Goal: Task Accomplishment & Management: Complete application form

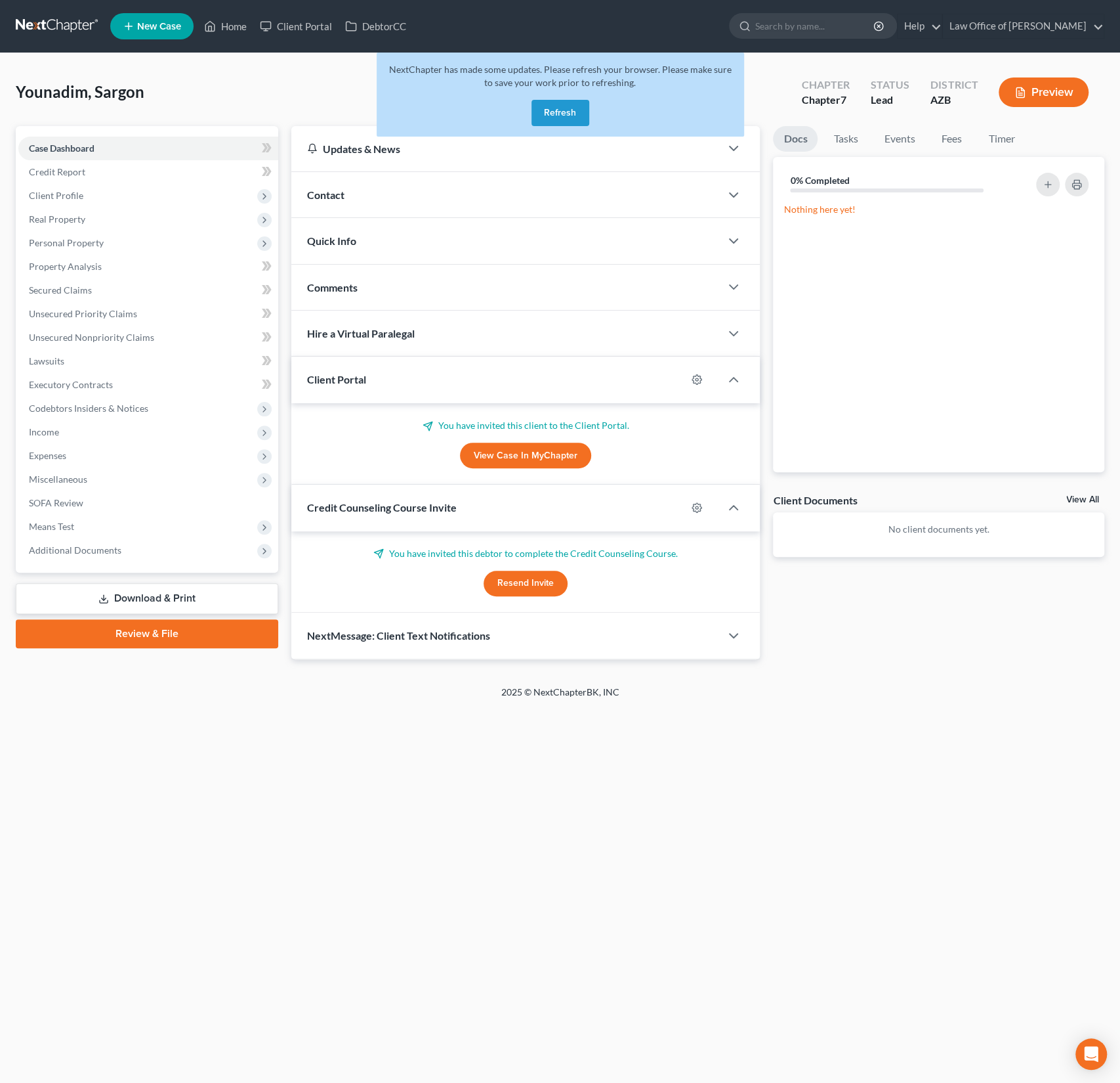
click at [556, 112] on button "Refresh" at bounding box center [560, 113] width 58 height 26
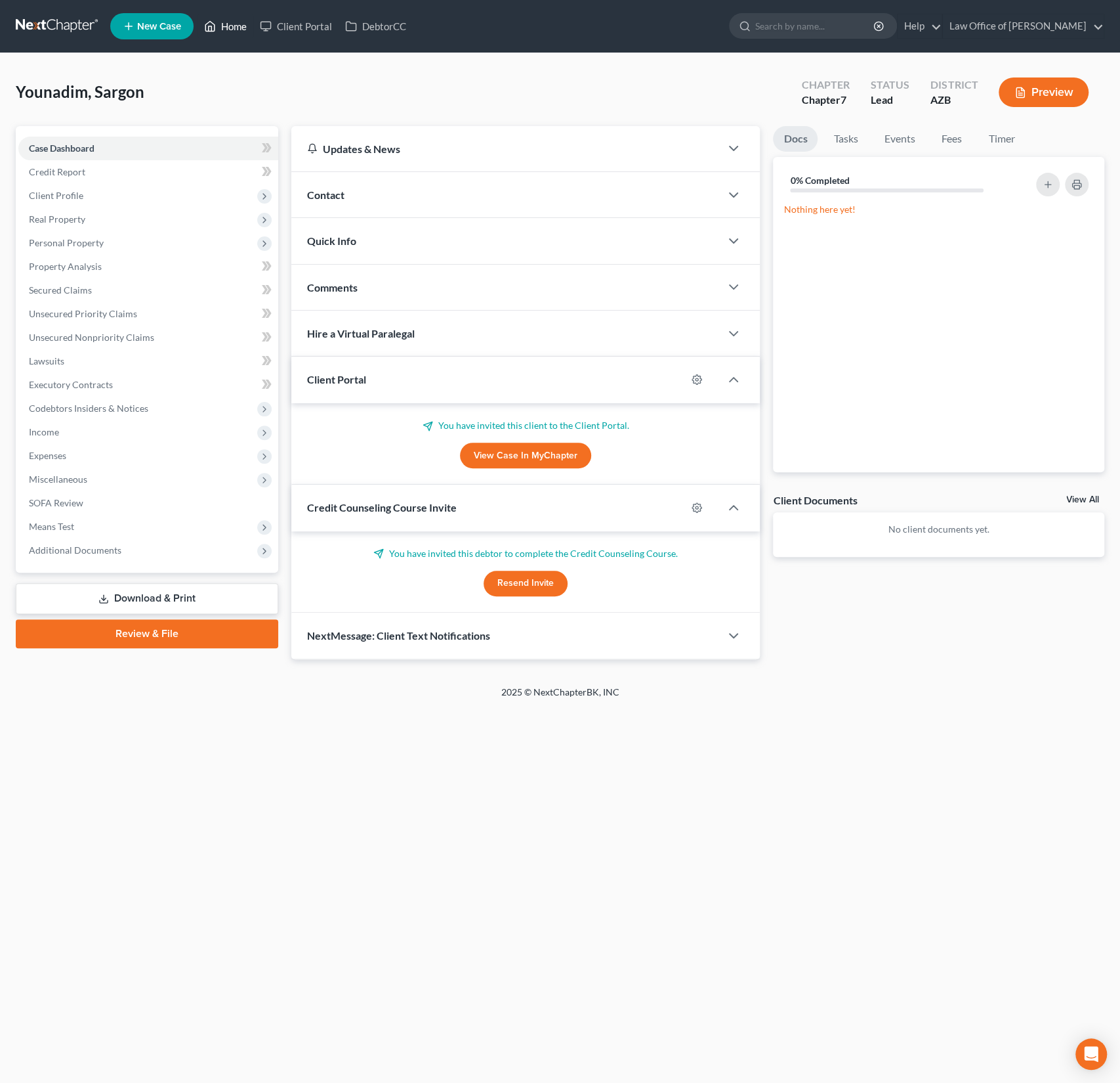
click at [228, 32] on link "Home" at bounding box center [225, 26] width 55 height 24
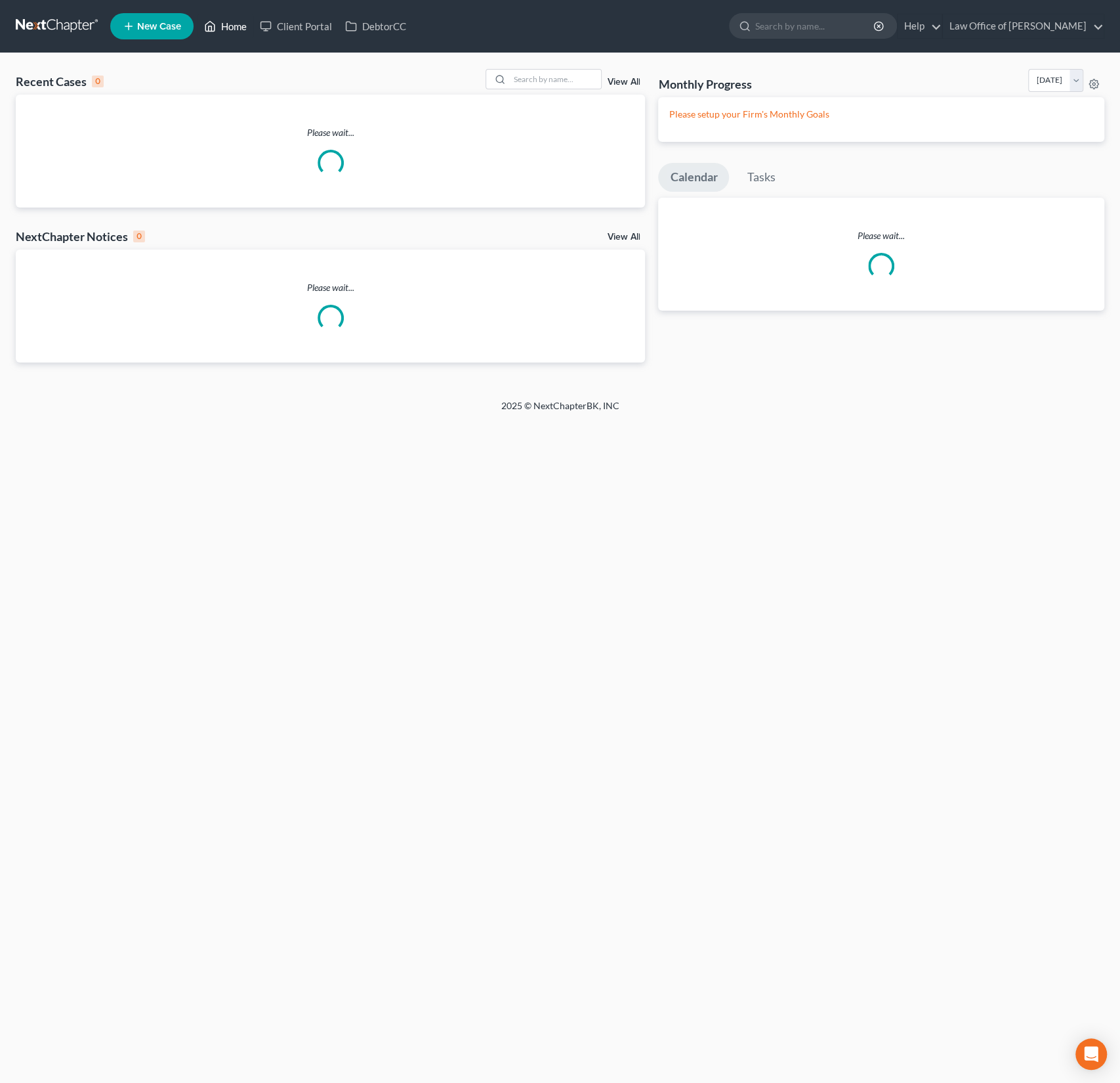
click at [235, 24] on link "Home" at bounding box center [225, 26] width 55 height 24
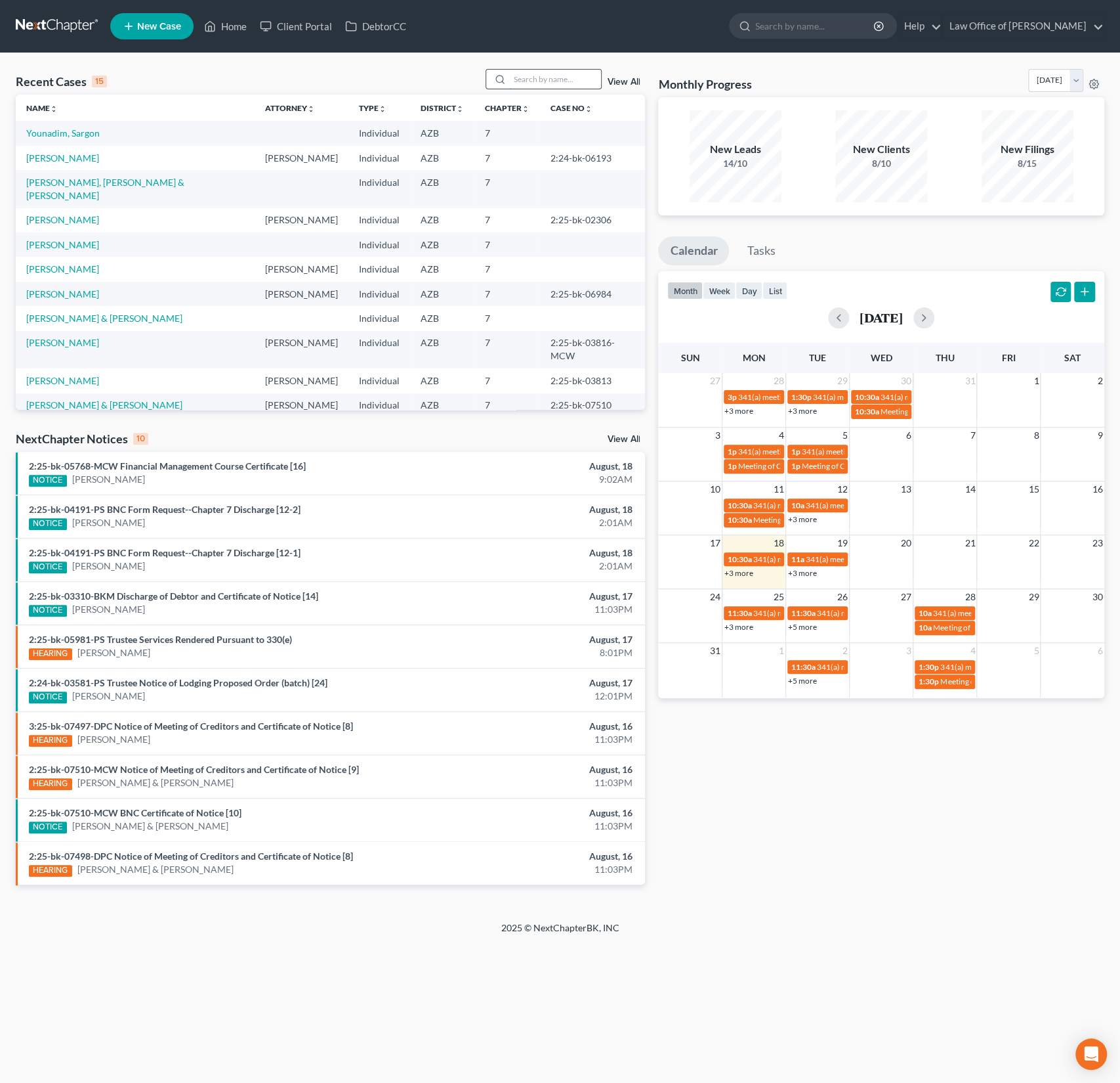
click at [539, 85] on input "search" at bounding box center [555, 79] width 92 height 19
type input "young"
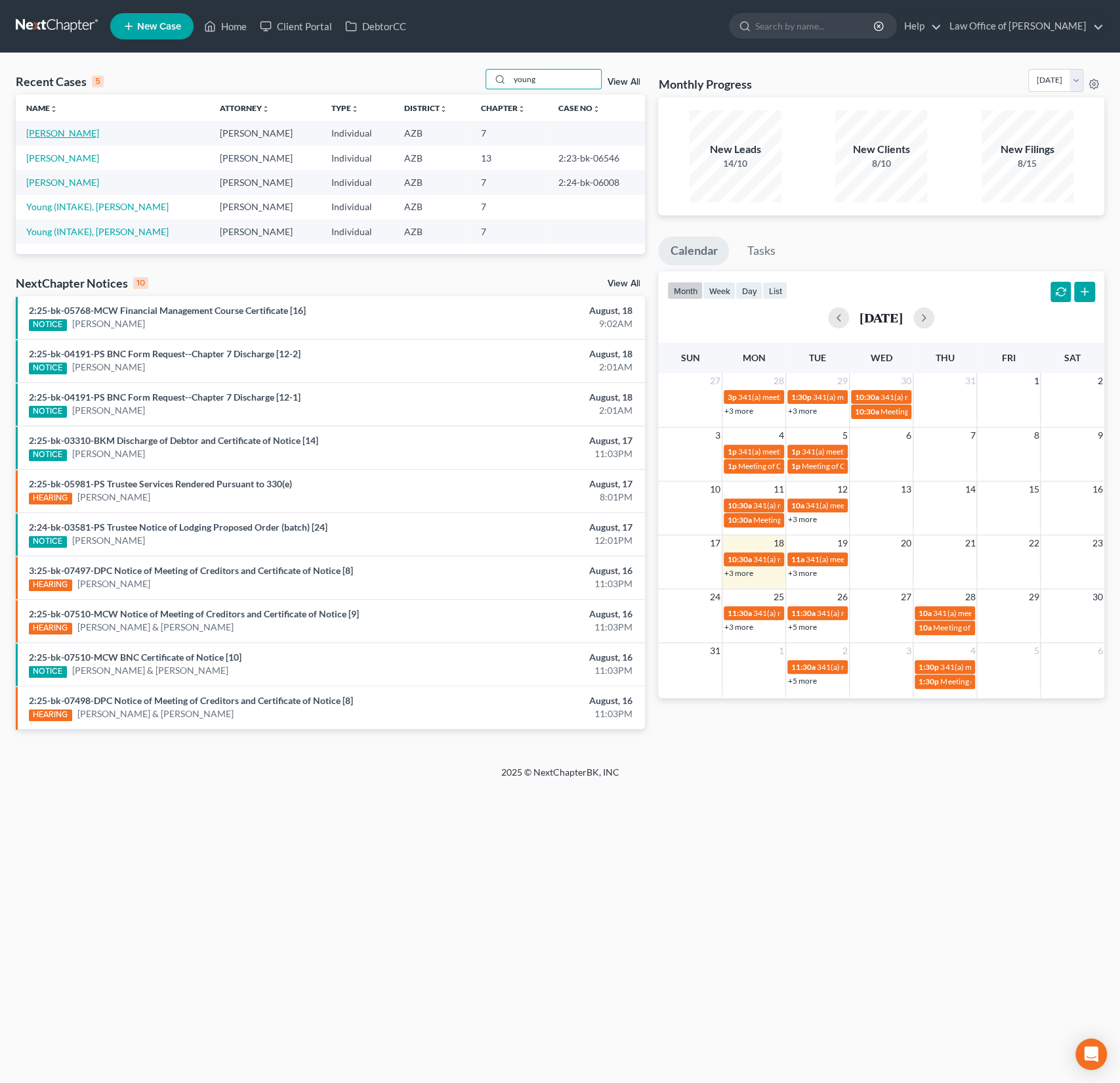
click at [44, 130] on link "Young, Scott" at bounding box center [62, 133] width 73 height 11
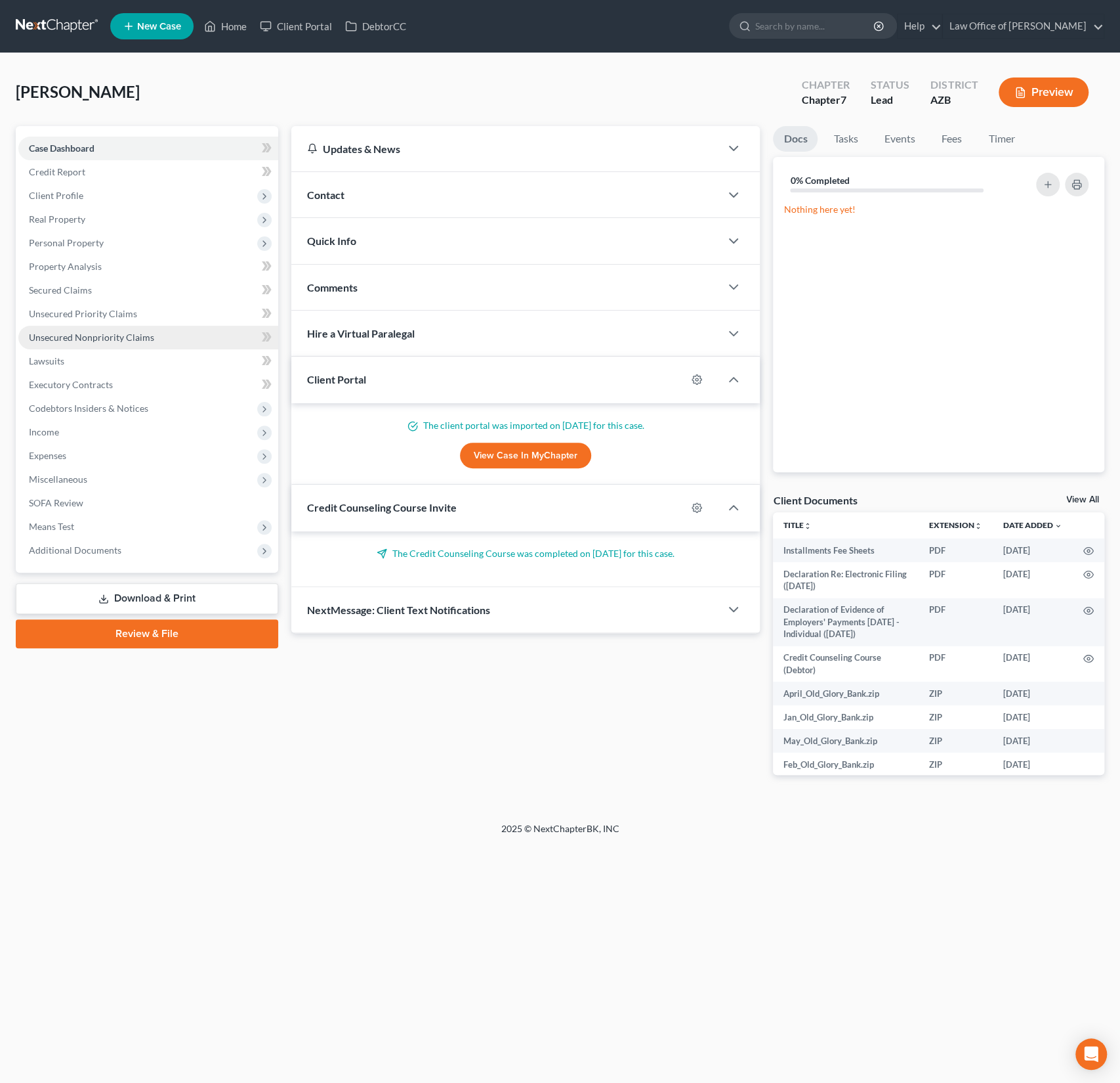
click at [100, 333] on span "Unsecured Nonpriority Claims" at bounding box center [91, 337] width 125 height 11
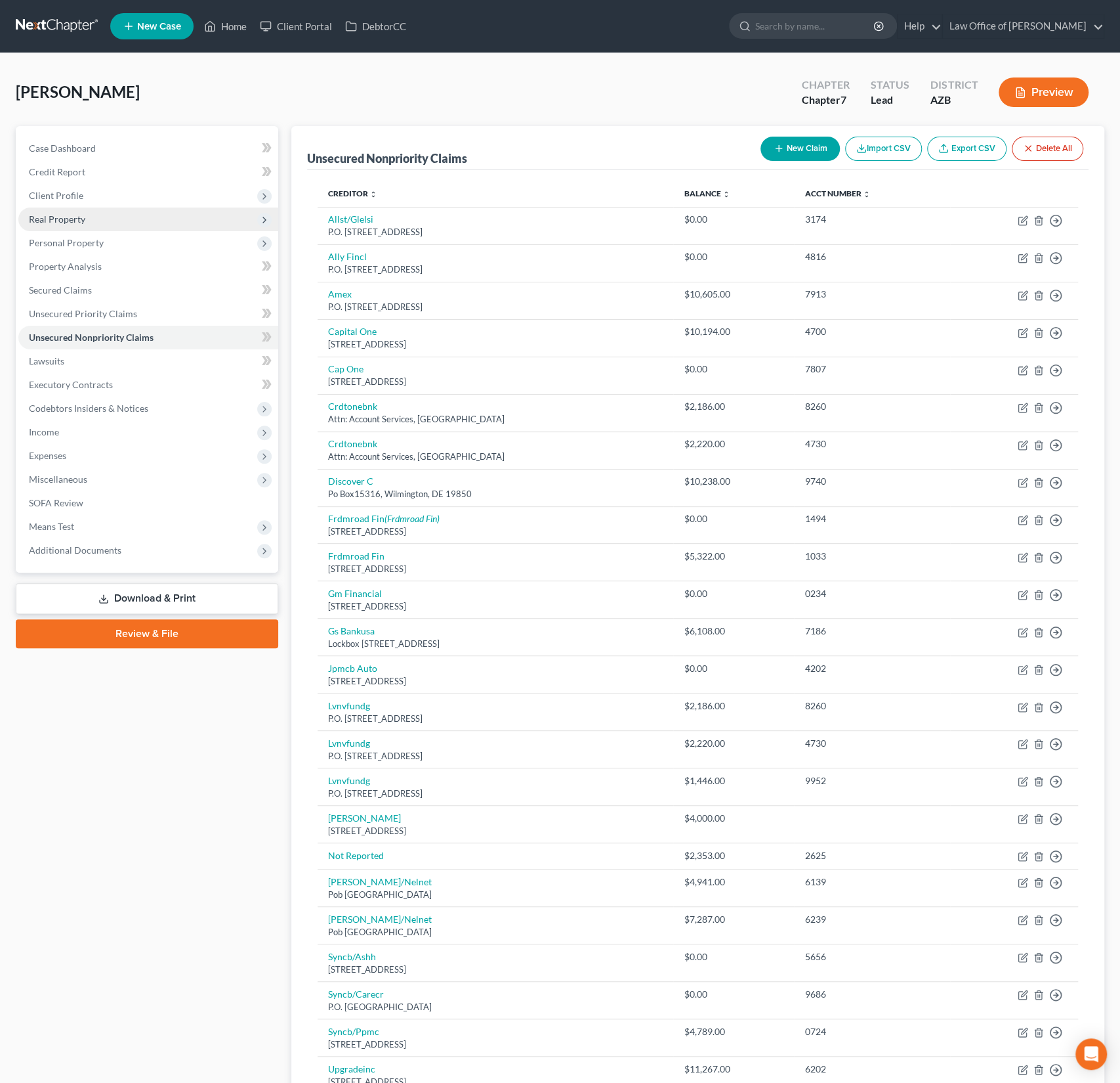
click at [73, 223] on span "Real Property" at bounding box center [57, 218] width 56 height 11
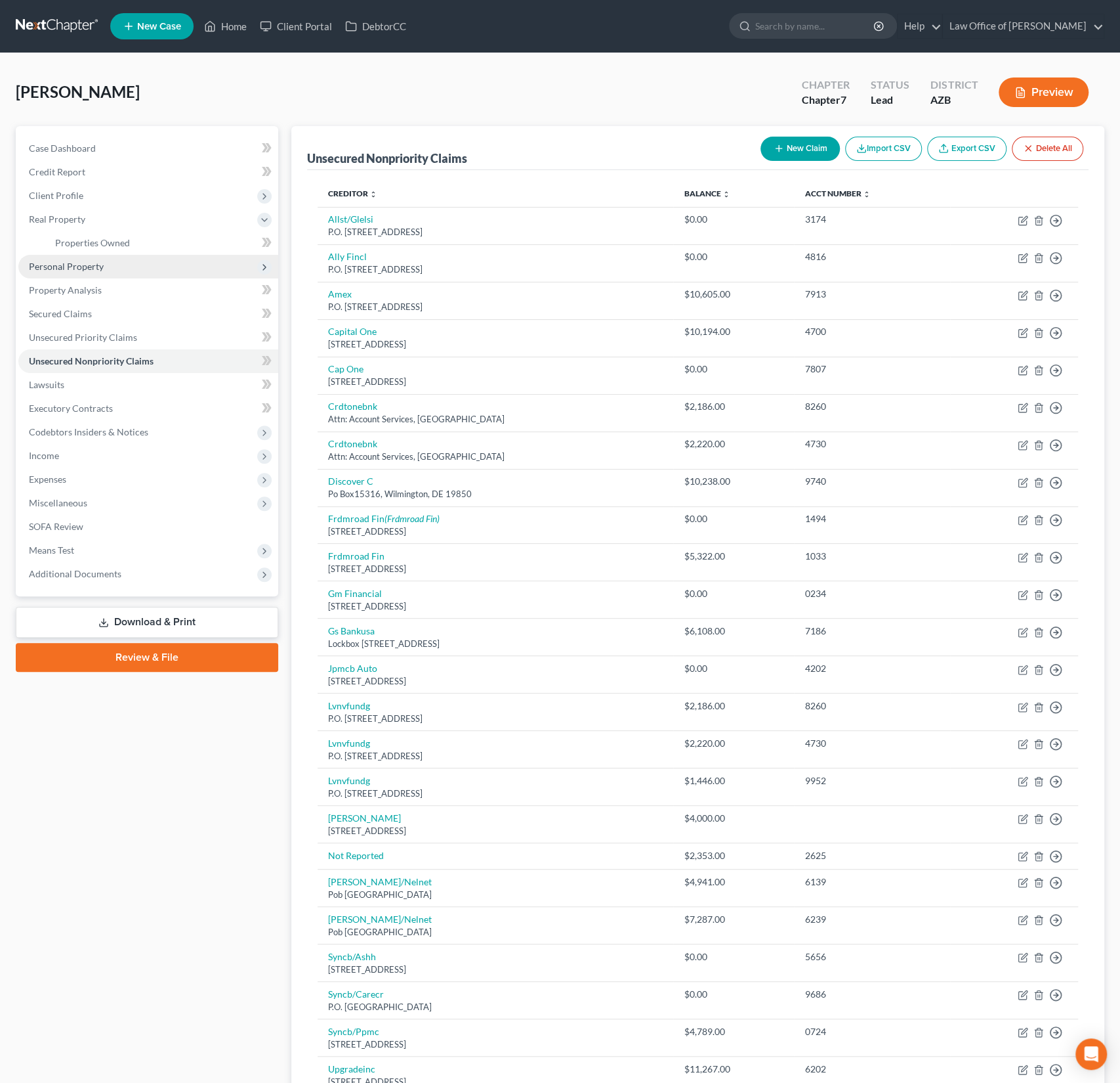
click at [80, 269] on span "Personal Property" at bounding box center [66, 266] width 75 height 11
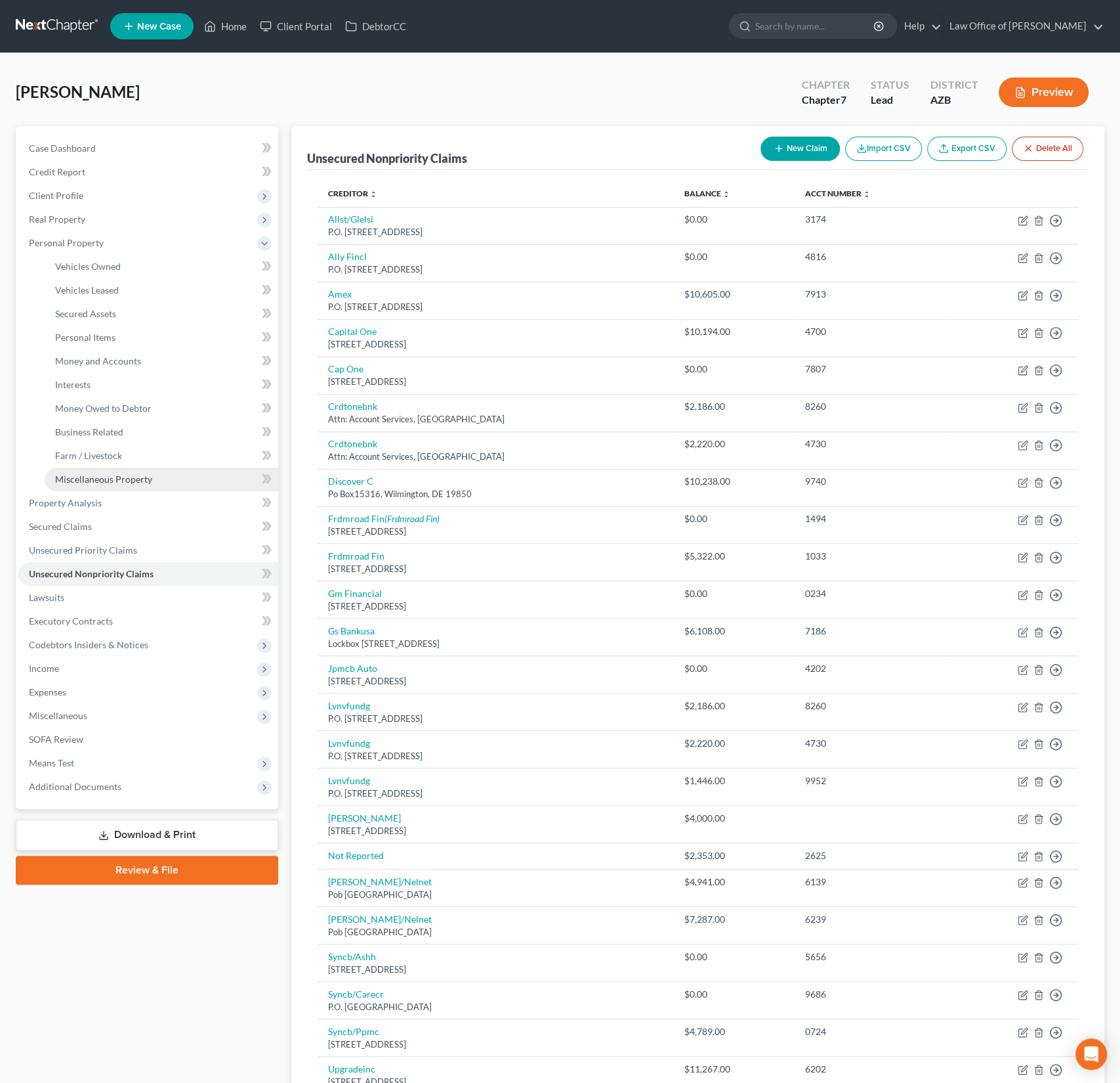
click at [105, 476] on span "Miscellaneous Property" at bounding box center [104, 478] width 97 height 11
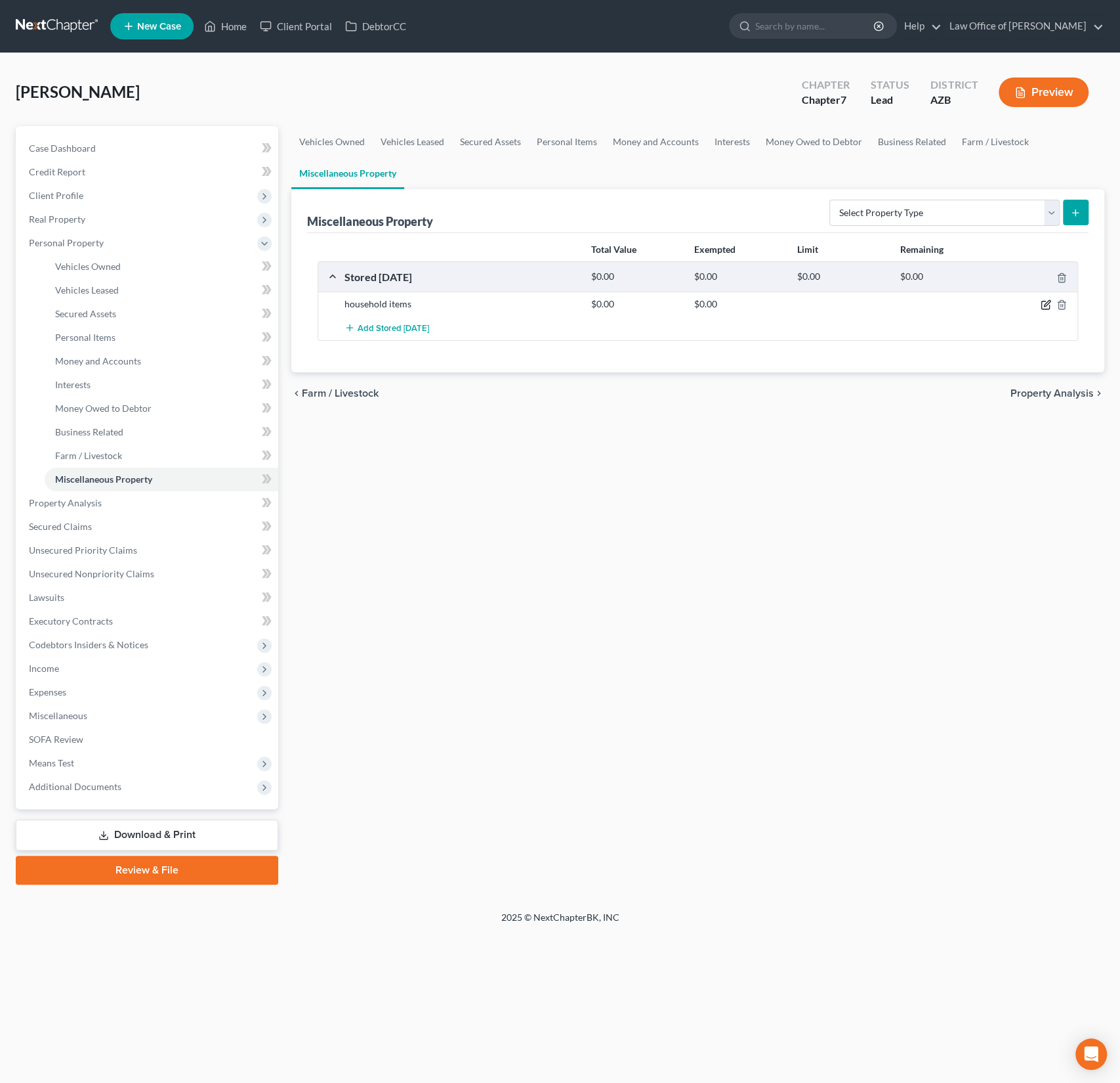
click at [1047, 300] on icon "button" at bounding box center [1046, 305] width 11 height 11
select select "4"
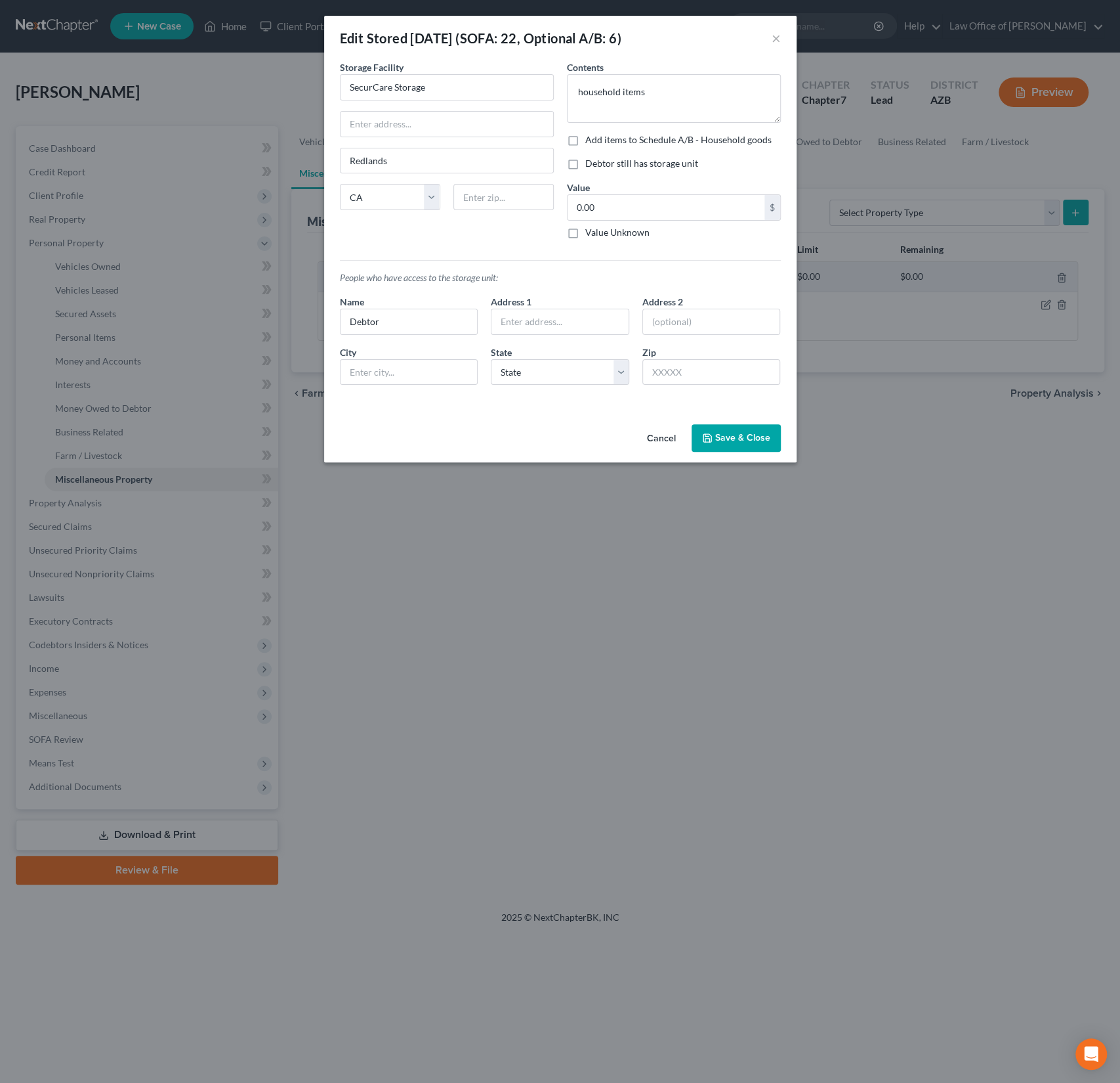
click at [780, 37] on div "Edit Stored Within 1 Year (SOFA: 22, Optional A/B: 6) ×" at bounding box center [560, 38] width 472 height 45
click at [778, 37] on button "×" at bounding box center [776, 38] width 9 height 16
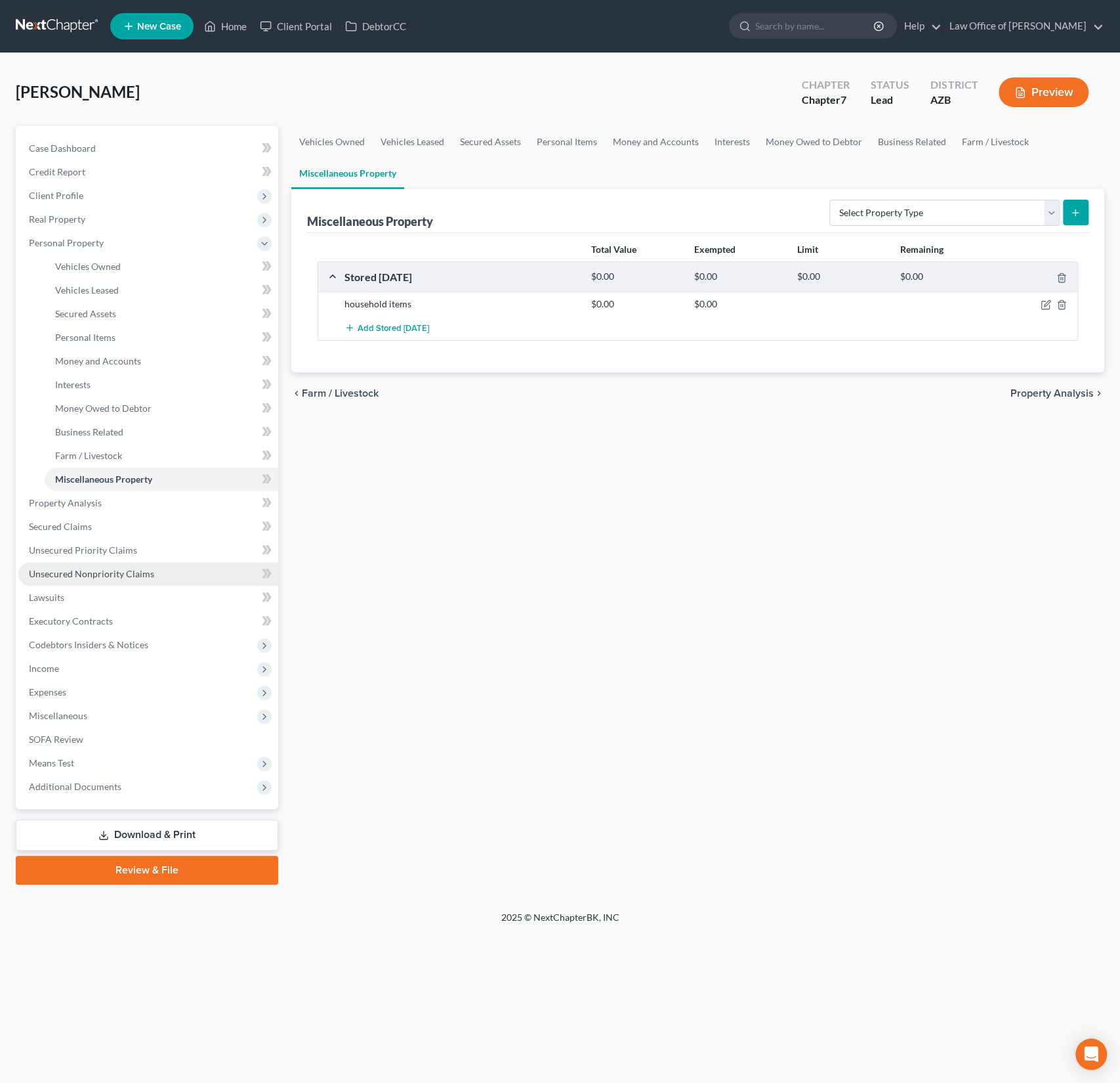
click at [96, 579] on span "Unsecured Nonpriority Claims" at bounding box center [91, 573] width 125 height 11
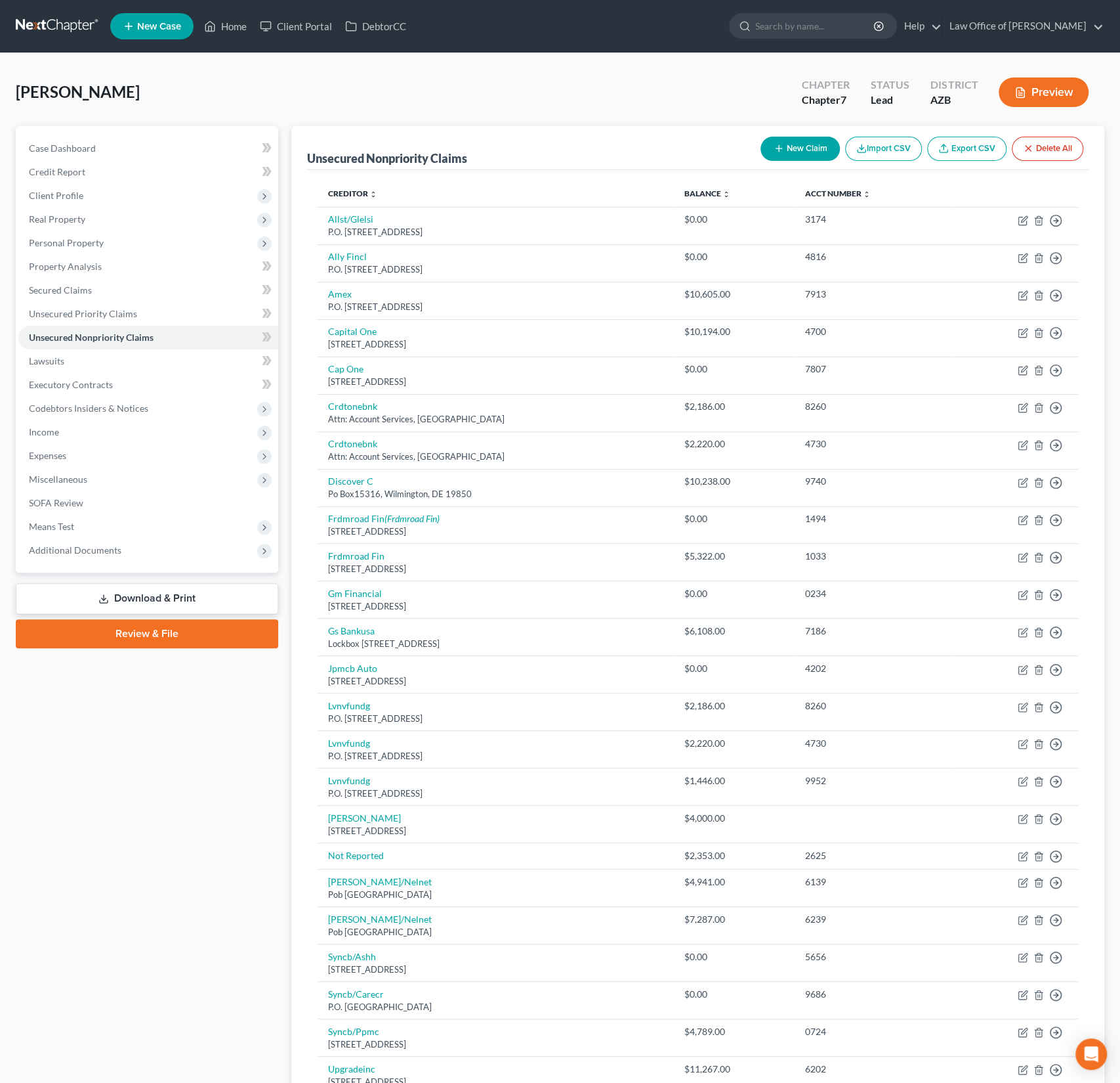
click at [802, 154] on button "New Claim" at bounding box center [800, 149] width 79 height 24
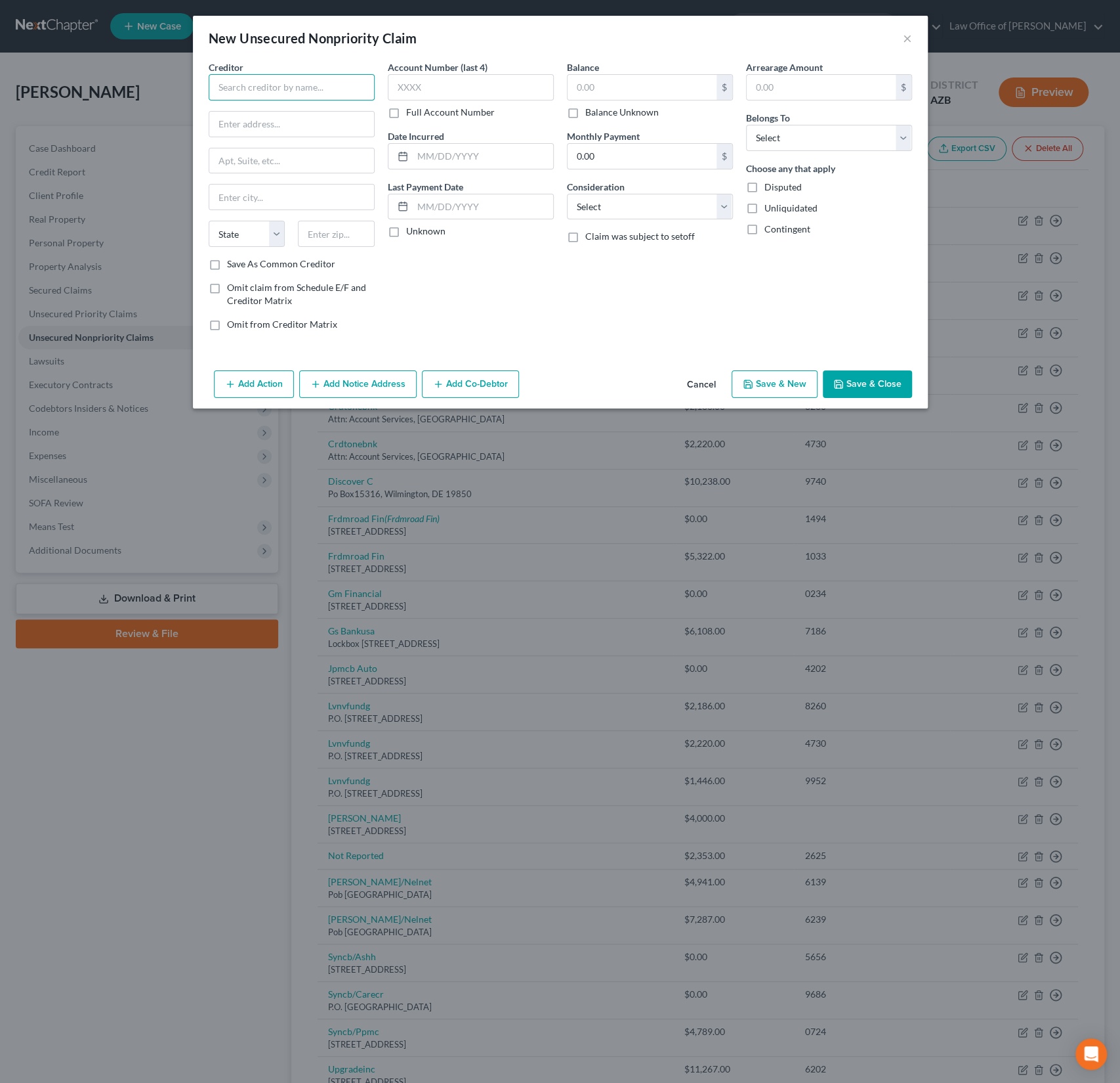
click at [269, 83] on input "text" at bounding box center [292, 87] width 166 height 26
type input "SecureCare Self Storage"
click at [285, 120] on input "text" at bounding box center [292, 124] width 165 height 25
paste input "25825 Redlands Blvd Redlands"
type input "25825 Redlands Blvd Redlands"
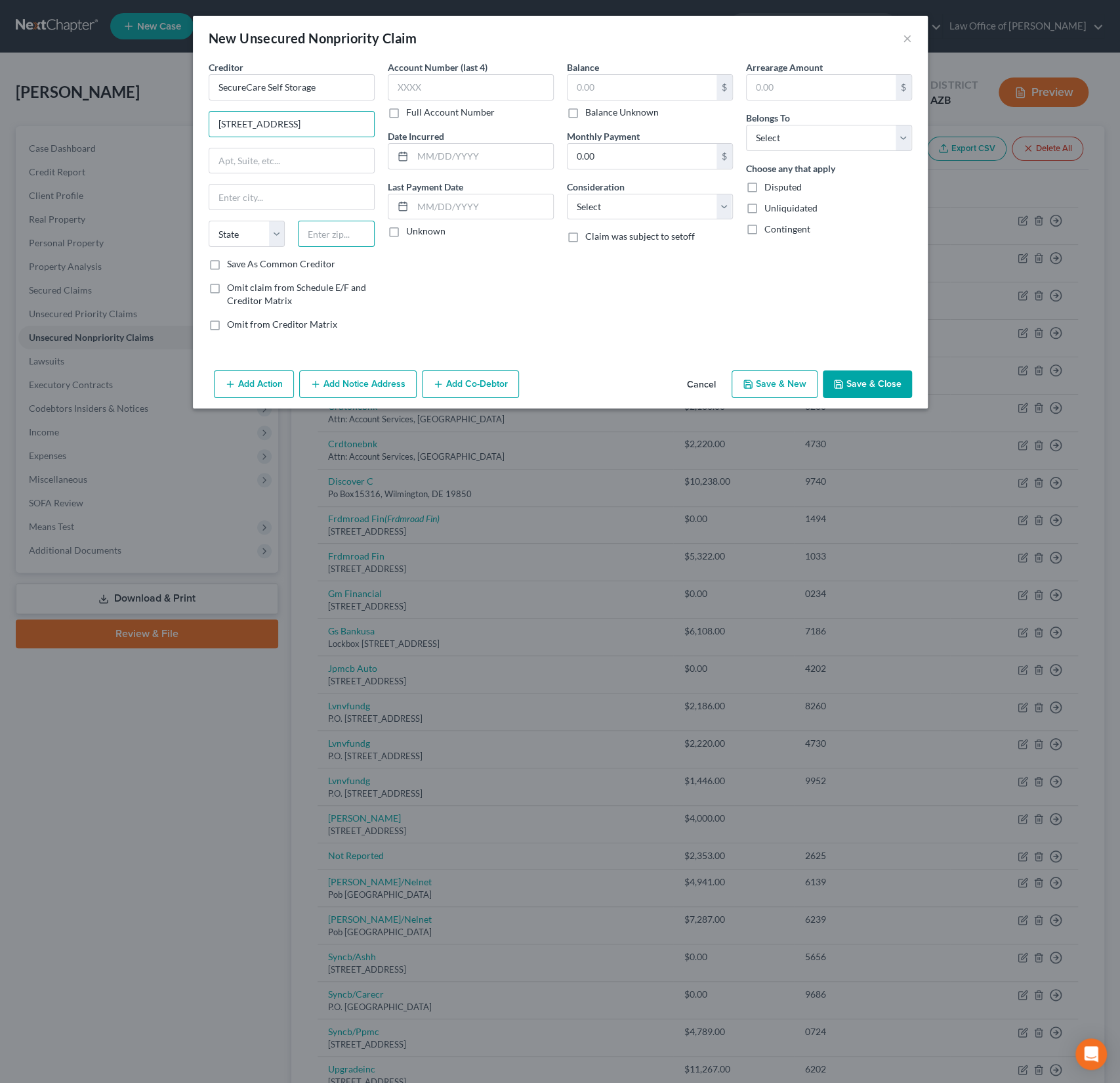
click at [333, 236] on input "text" at bounding box center [336, 233] width 77 height 26
type input "92373"
type input "Redlands"
select select "4"
click at [617, 80] on input "text" at bounding box center [642, 87] width 149 height 25
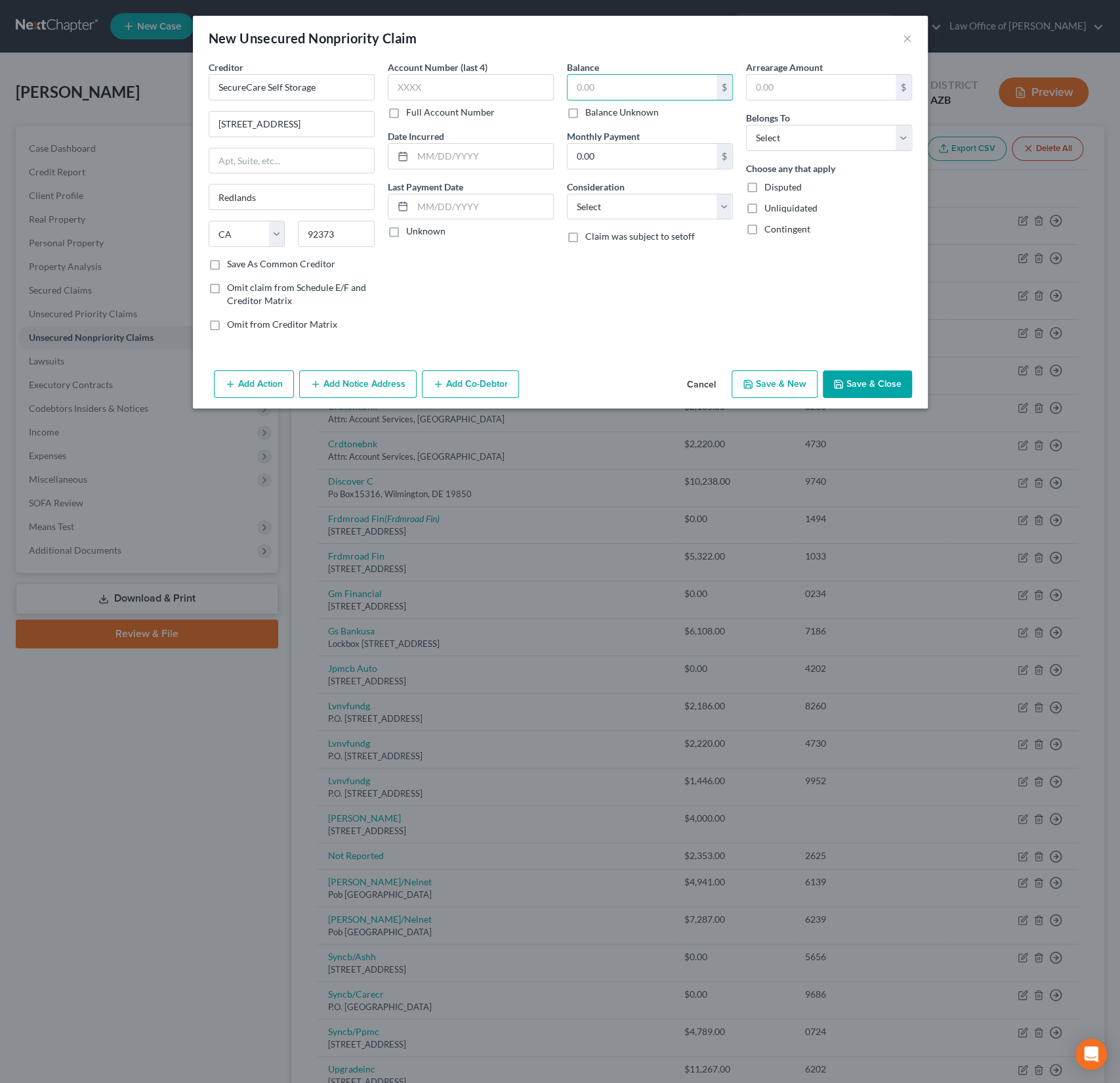
click at [586, 109] on label "Balance Unknown" at bounding box center [622, 112] width 73 height 13
click at [591, 109] on input "Balance Unknown" at bounding box center [595, 110] width 9 height 9
checkbox input "true"
type input "0.00"
click at [857, 144] on select "Select Debtor 1 Only Debtor 2 Only Debtor 1 And Debtor 2 Only At Least One Of T…" at bounding box center [829, 138] width 166 height 26
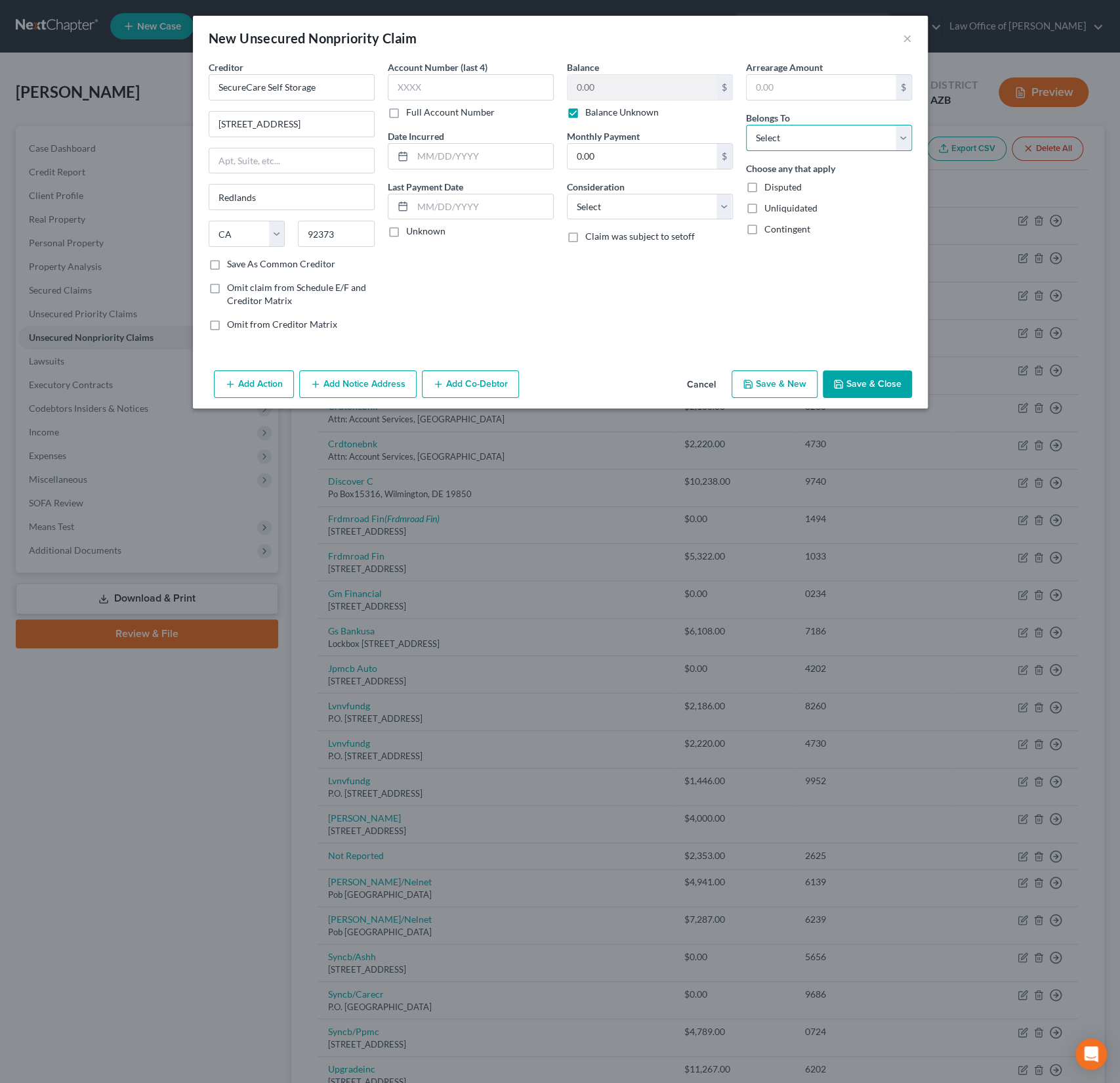
select select "0"
click at [746, 125] on select "Select Debtor 1 Only Debtor 2 Only Debtor 1 And Debtor 2 Only At Least One Of T…" at bounding box center [829, 138] width 166 height 26
click at [861, 373] on button "Save & Close" at bounding box center [868, 384] width 89 height 27
